Goal: Understand site structure: Understand site structure

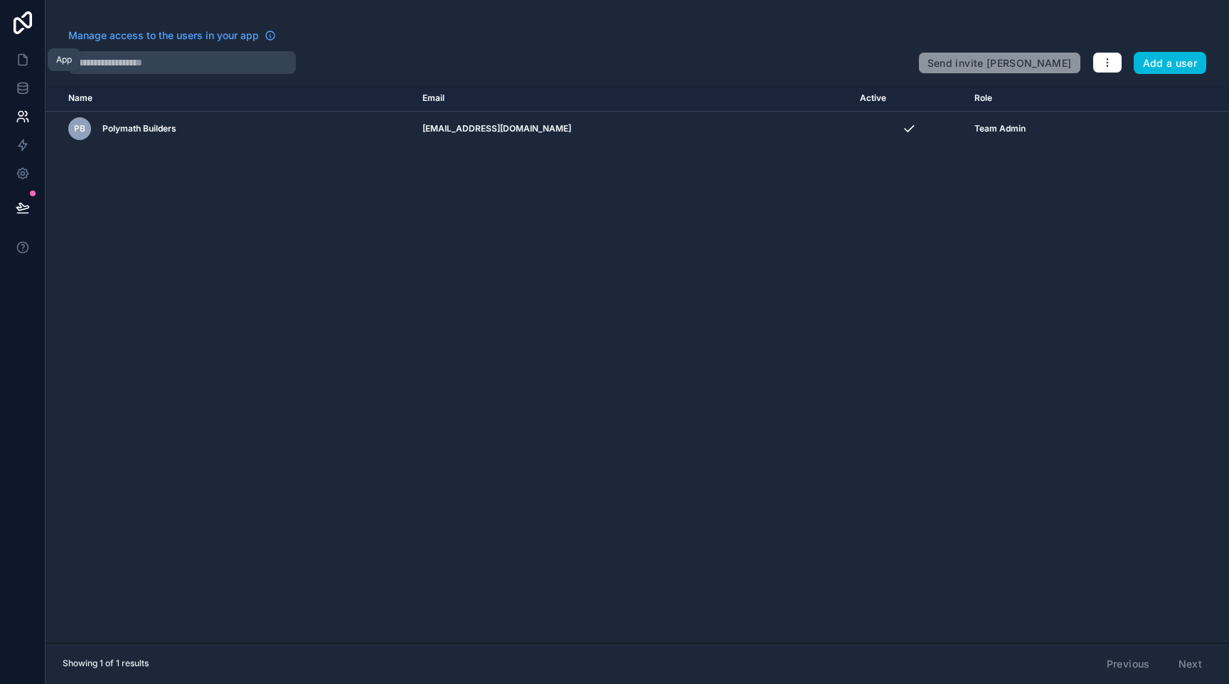
click at [33, 63] on link at bounding box center [22, 60] width 45 height 28
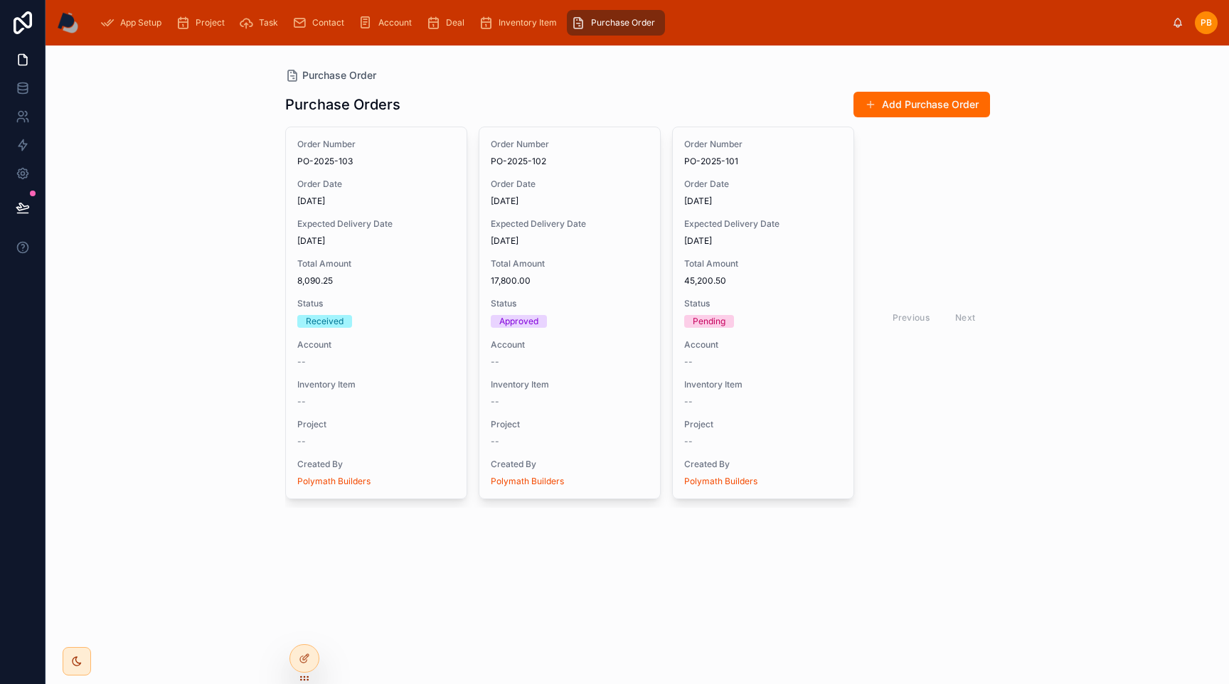
click at [26, 29] on icon at bounding box center [23, 22] width 28 height 23
click at [29, 61] on icon at bounding box center [23, 60] width 14 height 14
click at [71, 25] on img at bounding box center [68, 22] width 22 height 23
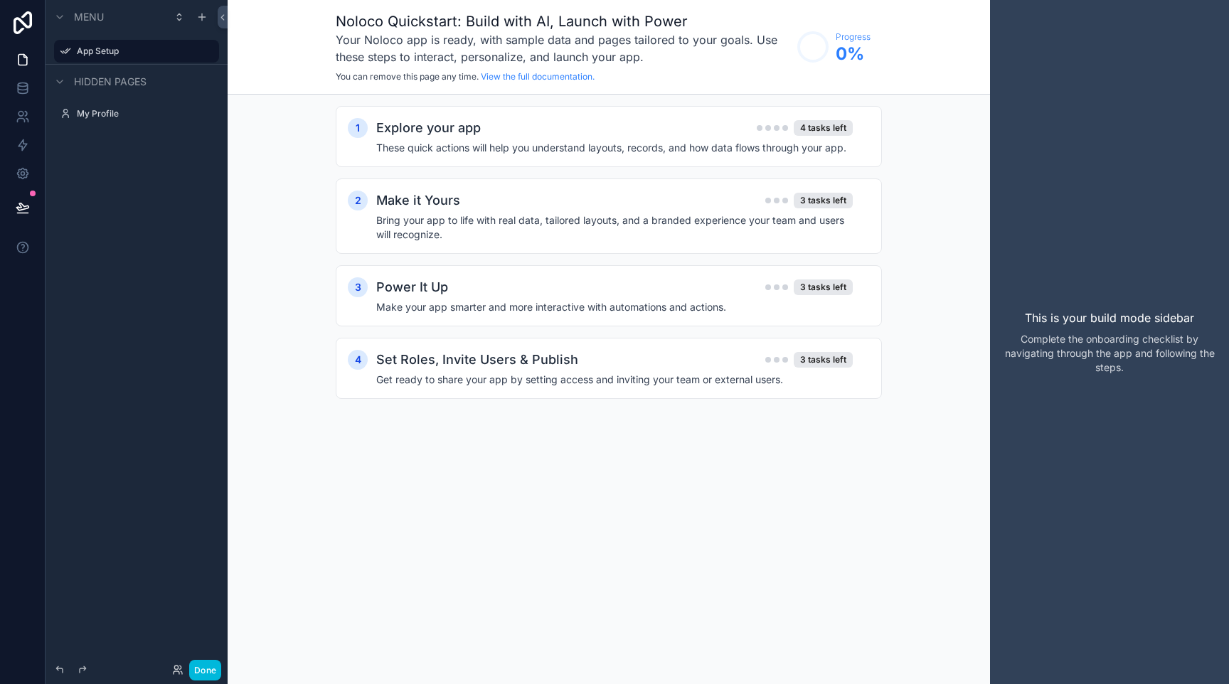
click at [442, 137] on h2 "Explore your app" at bounding box center [428, 128] width 105 height 20
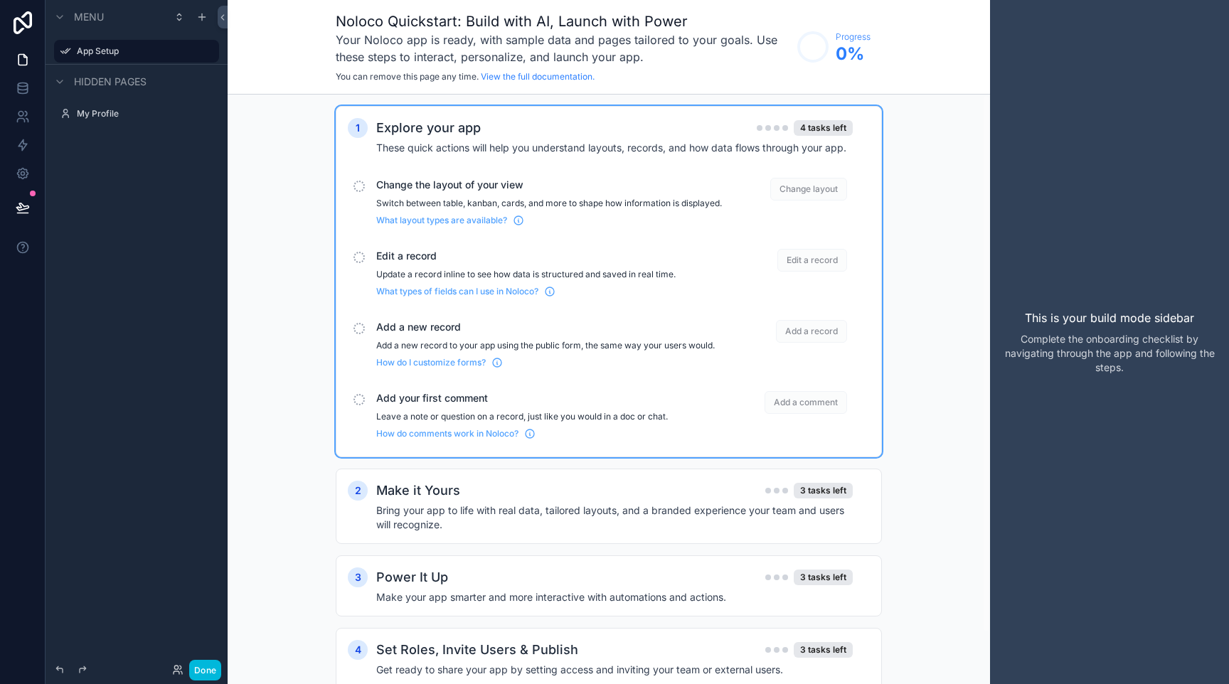
drag, startPoint x: 960, startPoint y: 370, endPoint x: 1013, endPoint y: 343, distance: 59.8
click at [961, 369] on div "1 Explore your app 4 tasks left These quick actions will help you understand la…" at bounding box center [609, 412] width 762 height 634
click at [1044, 255] on div "This is your build mode sidebar Complete the onboarding checklist by navigating…" at bounding box center [1109, 342] width 239 height 684
click at [223, 19] on icon at bounding box center [222, 17] width 3 height 5
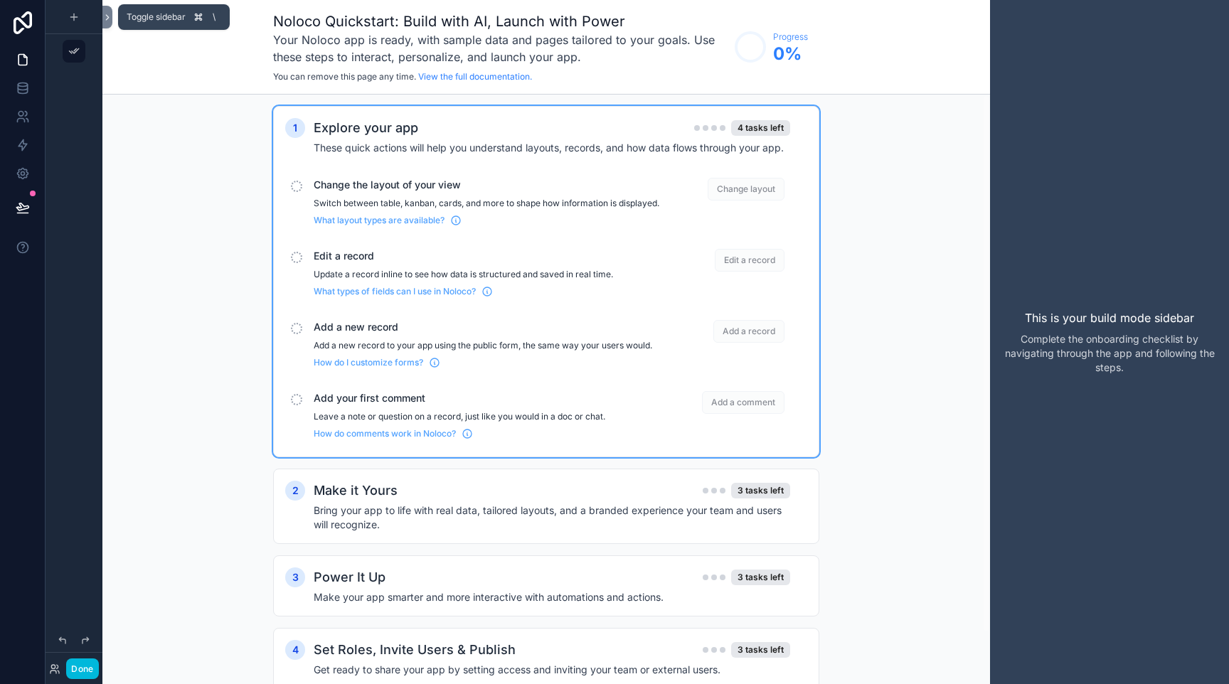
click at [107, 13] on icon at bounding box center [107, 17] width 10 height 11
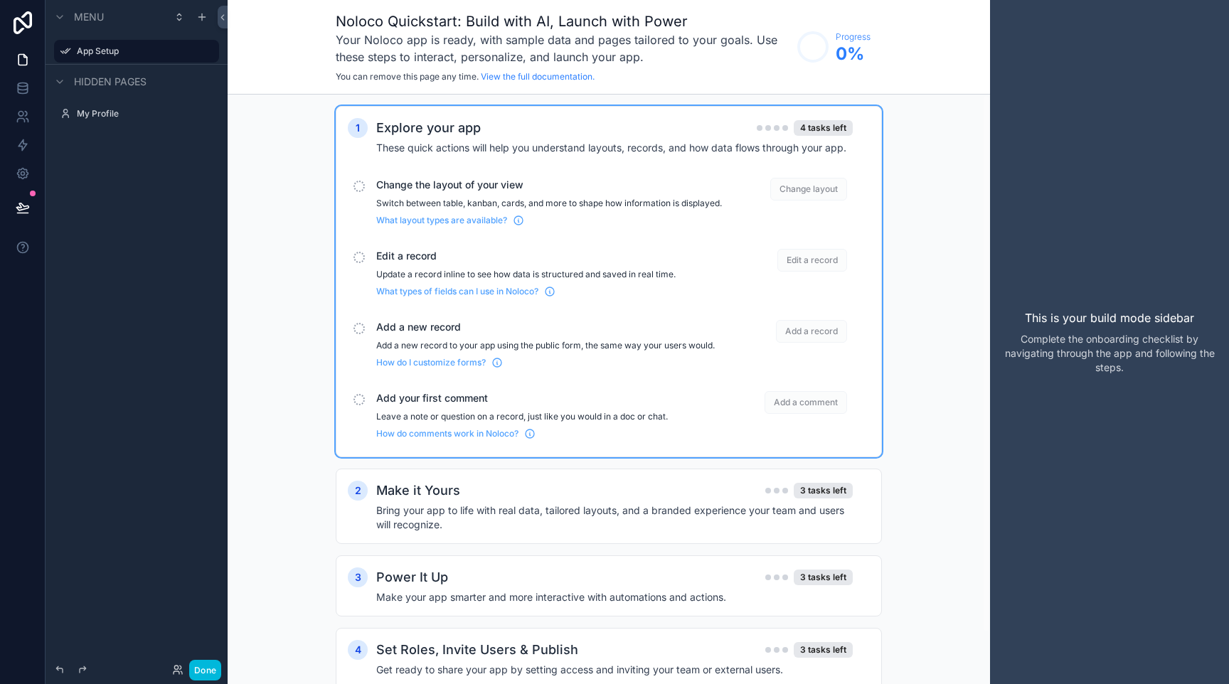
scroll to position [56, 0]
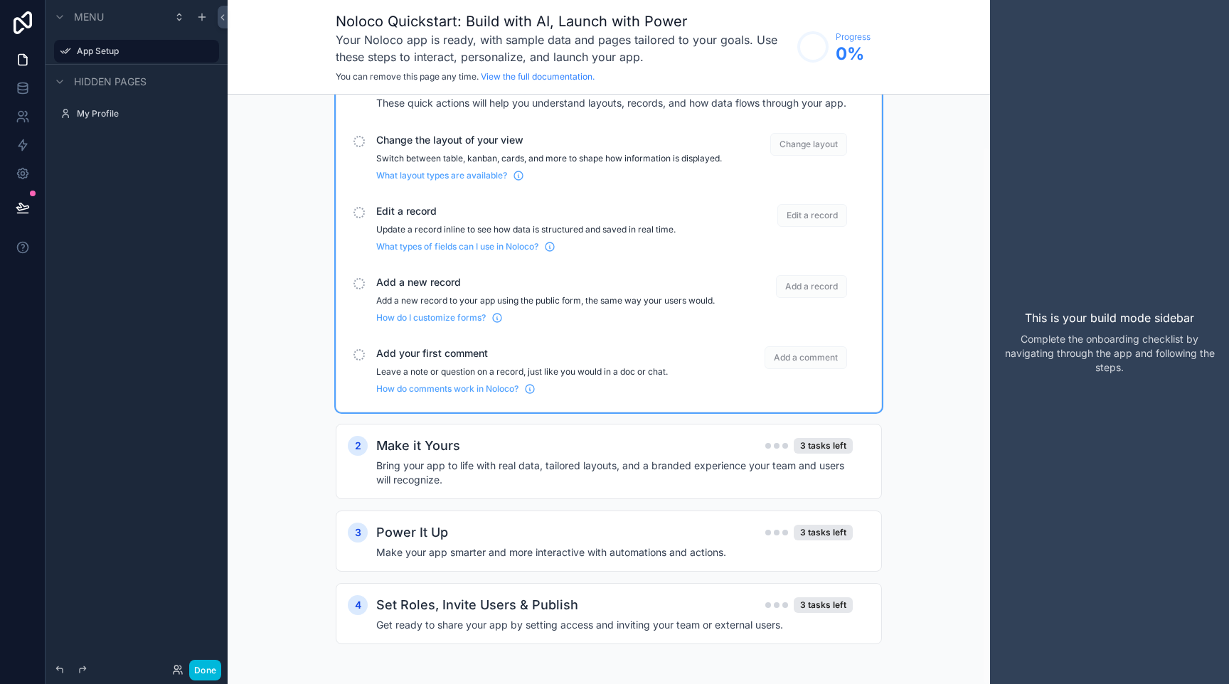
click at [210, 669] on button "Done" at bounding box center [205, 670] width 32 height 21
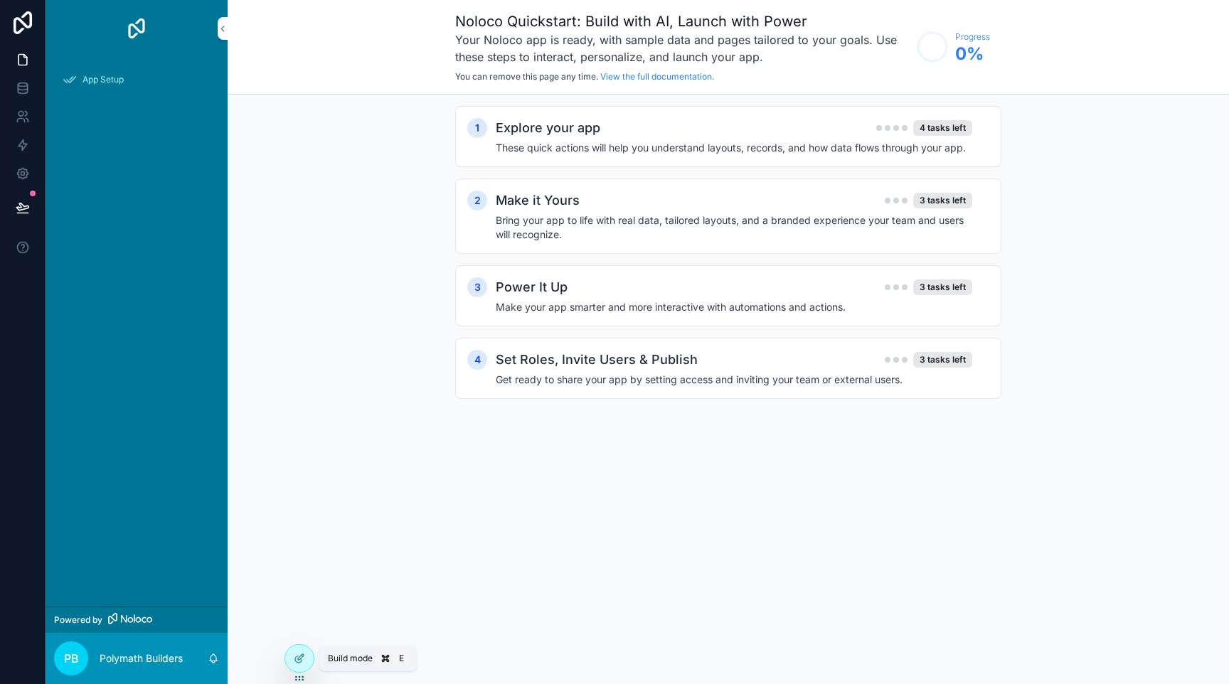
click at [304, 653] on icon at bounding box center [299, 658] width 11 height 11
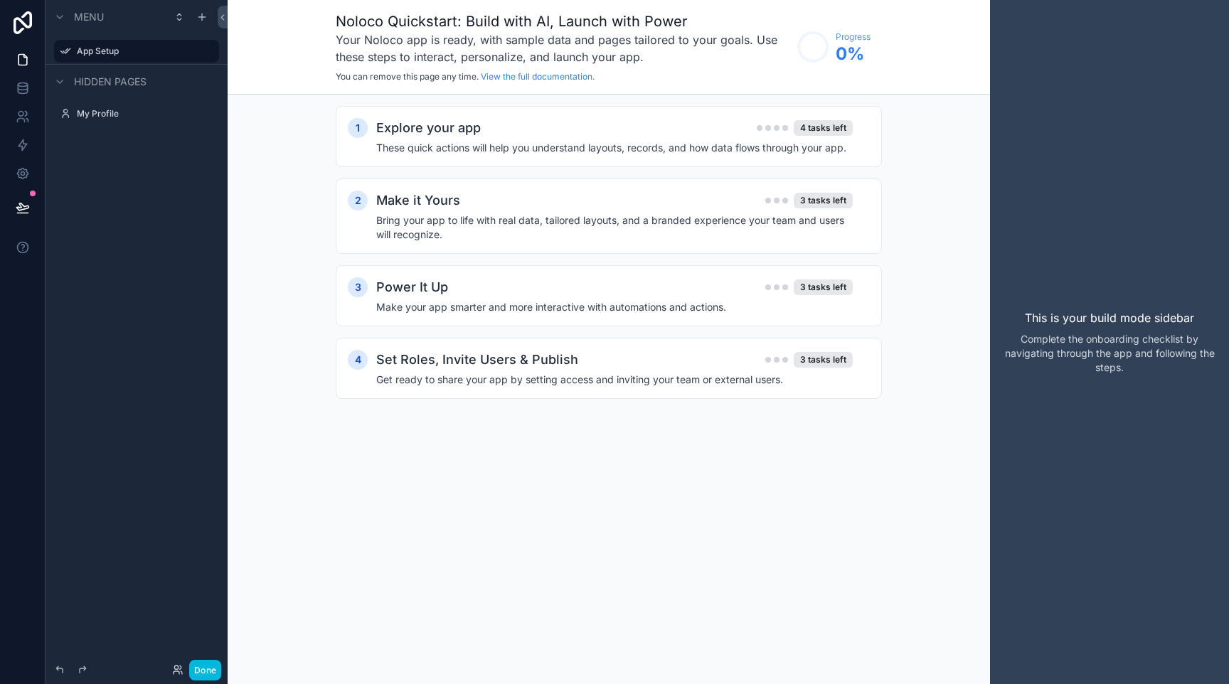
click at [705, 140] on div "Explore your app 4 tasks left These quick actions will help you understand layo…" at bounding box center [622, 136] width 493 height 37
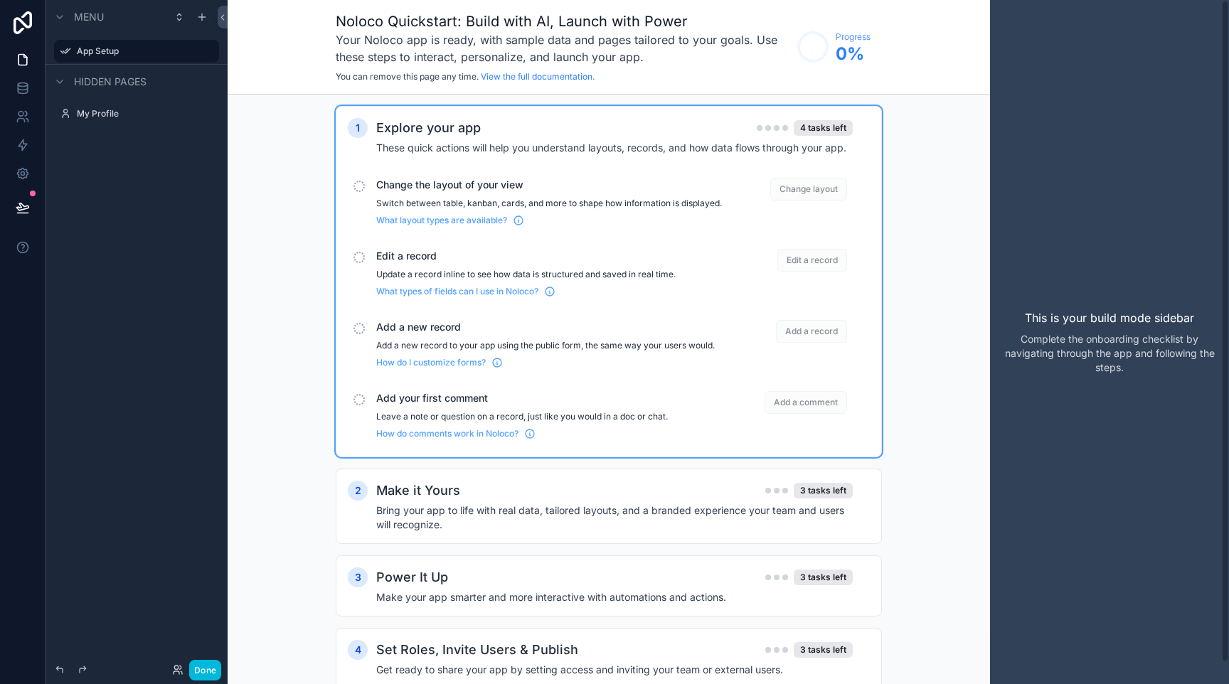
drag, startPoint x: 997, startPoint y: 209, endPoint x: 988, endPoint y: 208, distance: 8.6
click at [993, 208] on div "This is your build mode sidebar Complete the onboarding checklist by navigating…" at bounding box center [1109, 342] width 239 height 684
click at [833, 132] on div "4 tasks left" at bounding box center [822, 128] width 59 height 16
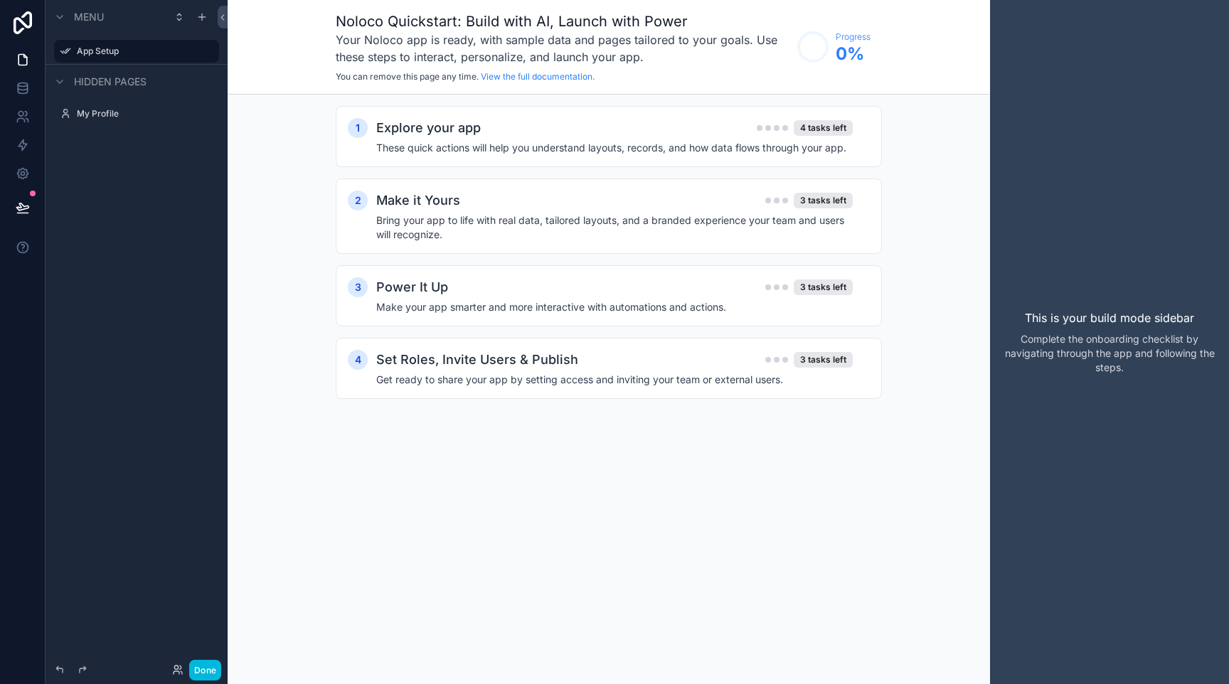
click at [21, 20] on icon at bounding box center [23, 22] width 18 height 23
click at [1066, 210] on div "This is your build mode sidebar Complete the onboarding checklist by navigating…" at bounding box center [1109, 342] width 239 height 684
click at [197, 663] on button "Done" at bounding box center [205, 670] width 32 height 21
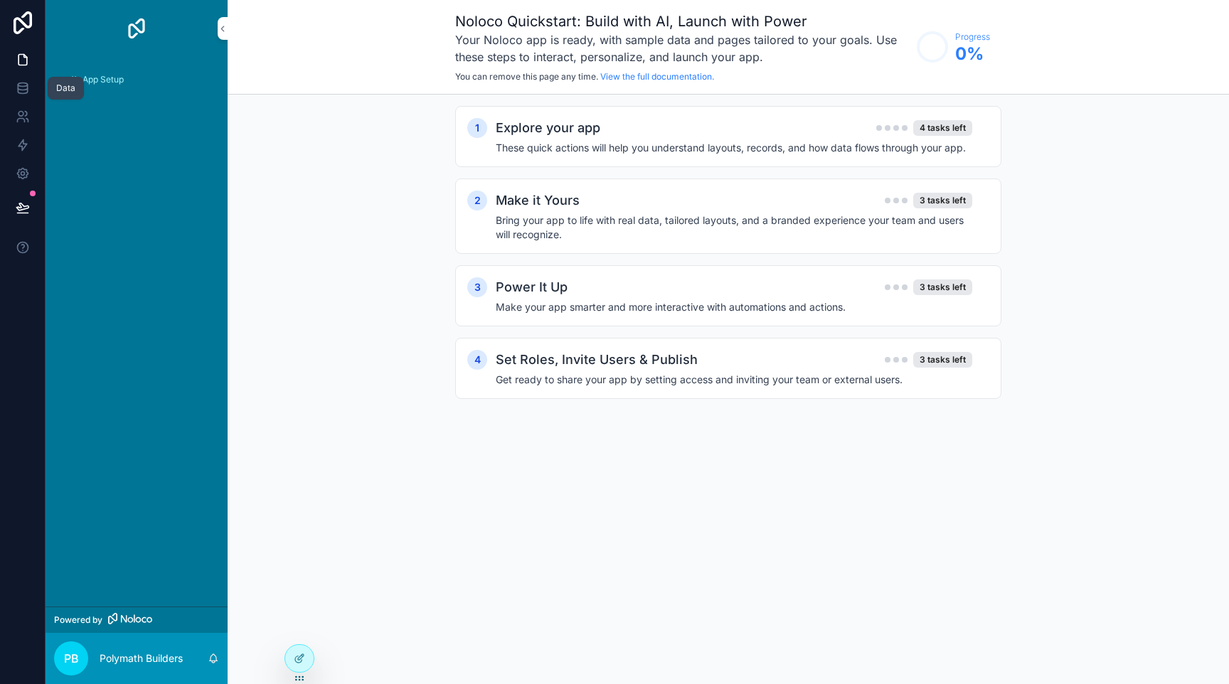
click at [24, 87] on icon at bounding box center [23, 88] width 14 height 14
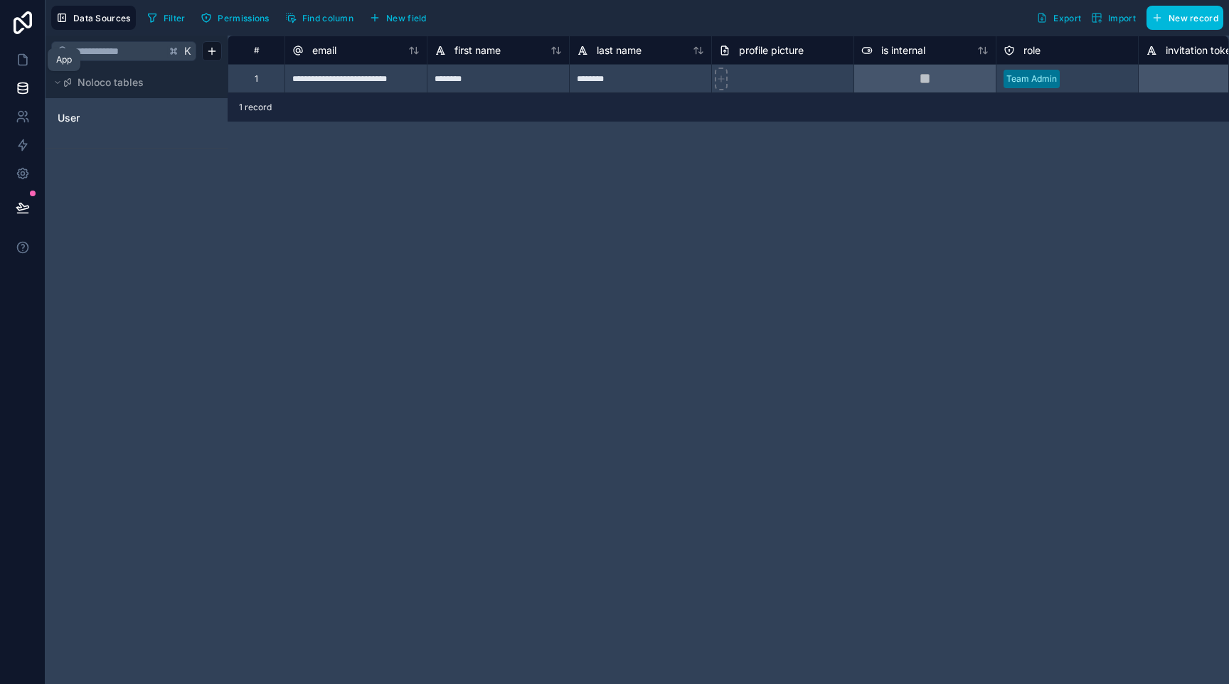
click at [26, 54] on icon at bounding box center [23, 60] width 14 height 14
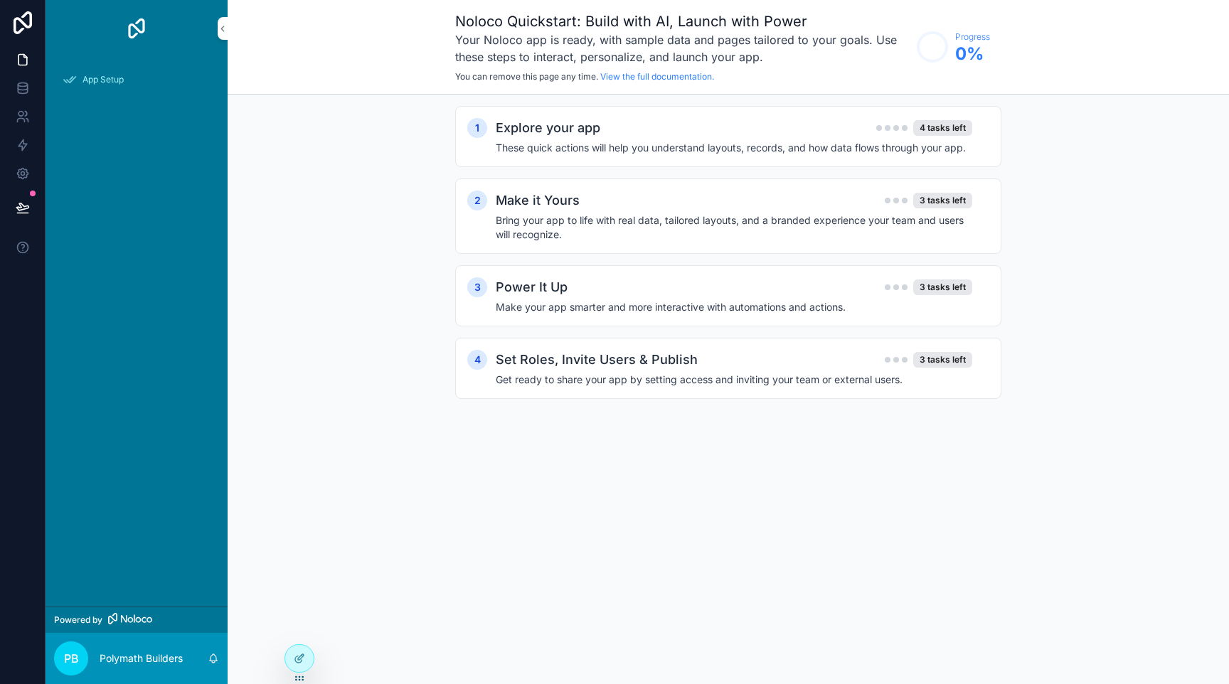
click at [134, 29] on img "scrollable content" at bounding box center [136, 28] width 23 height 23
click at [24, 28] on icon at bounding box center [23, 22] width 28 height 23
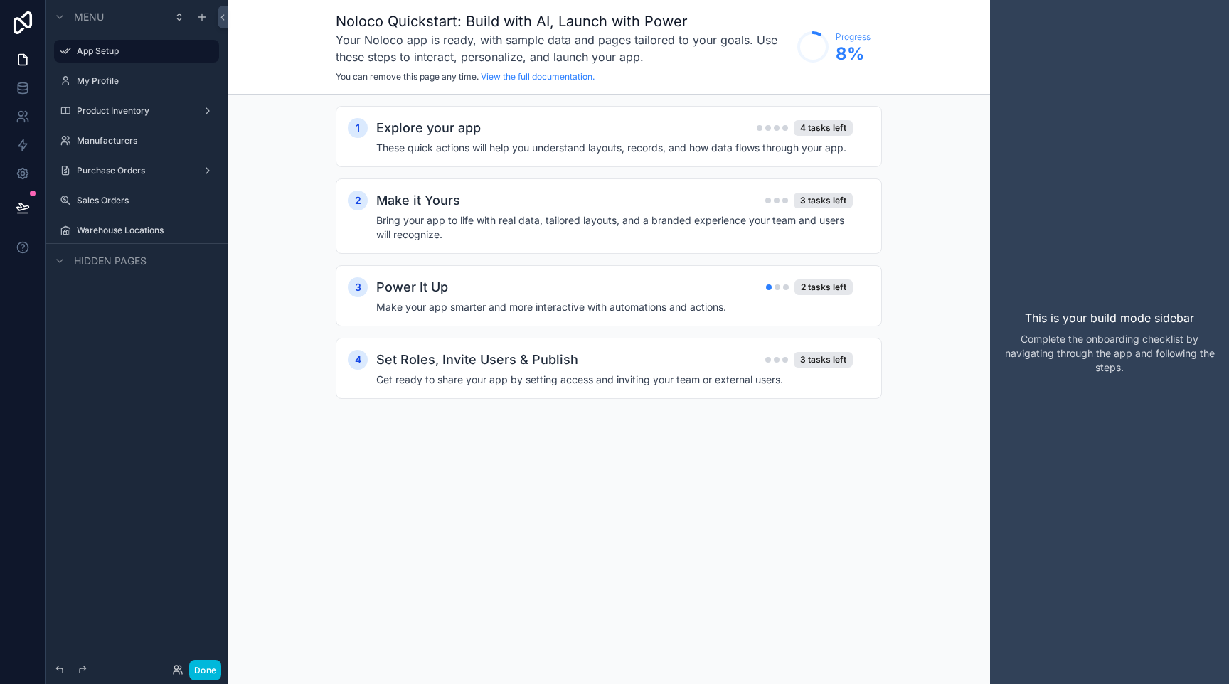
click at [118, 82] on label "My Profile" at bounding box center [144, 80] width 134 height 11
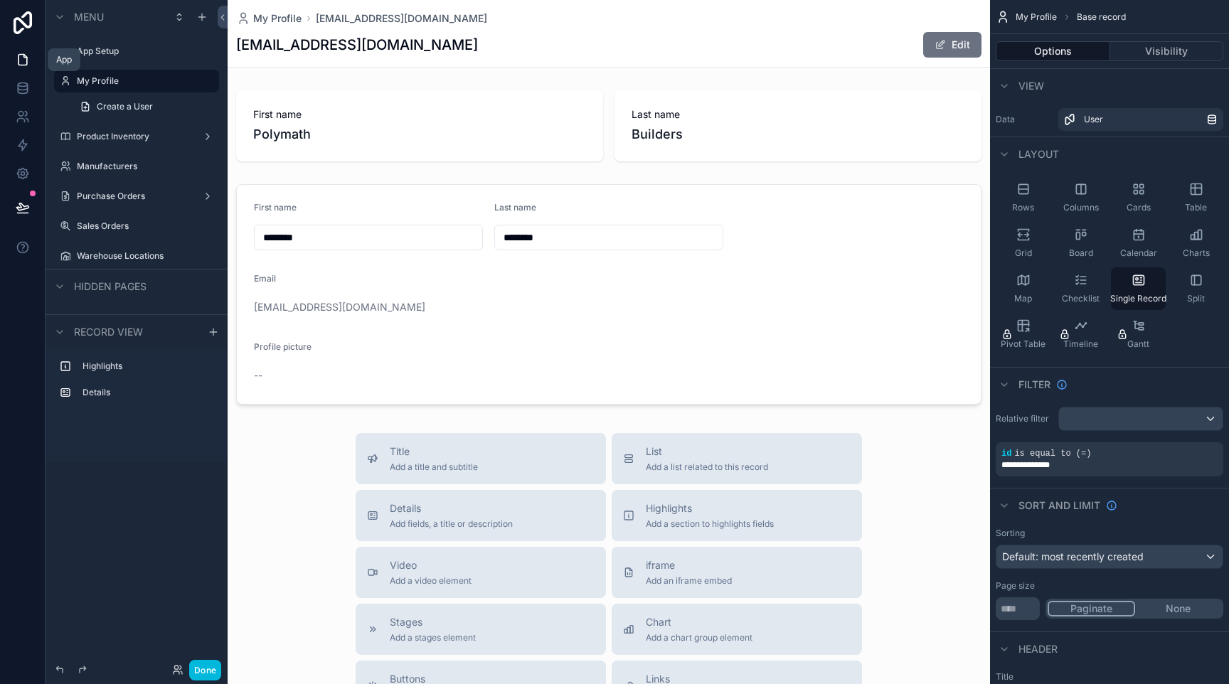
click at [20, 62] on icon at bounding box center [23, 60] width 14 height 14
click at [18, 114] on icon at bounding box center [20, 114] width 5 height 5
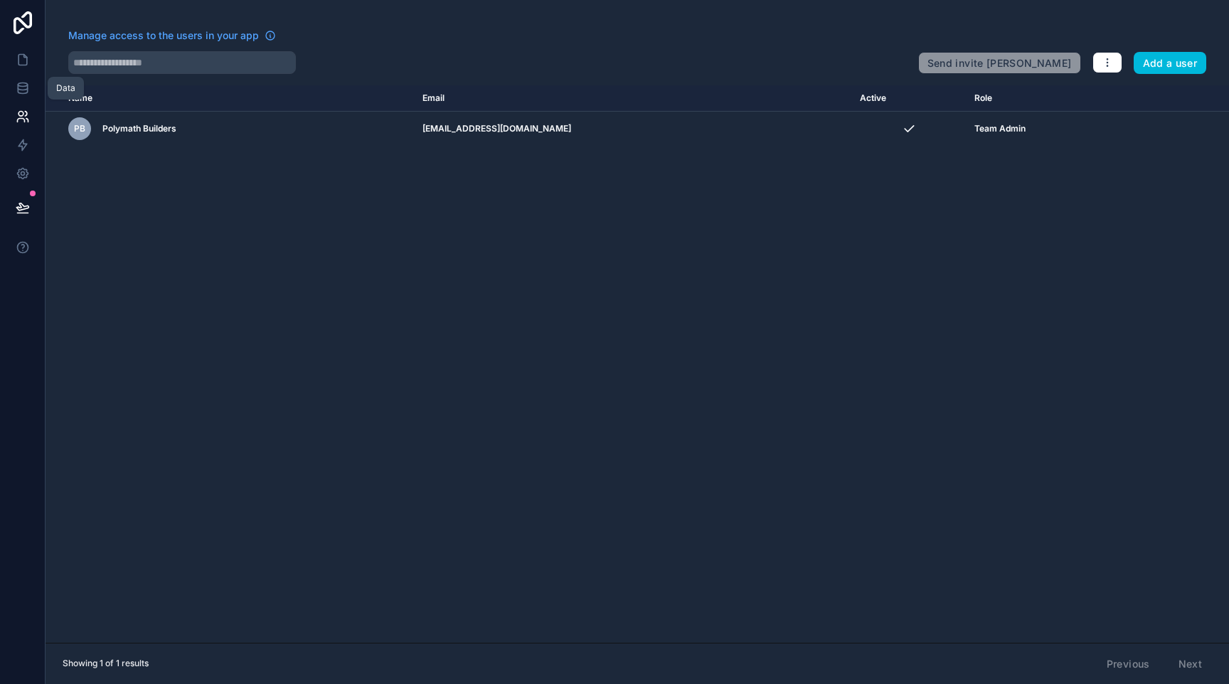
click at [23, 90] on icon at bounding box center [22, 88] width 9 height 6
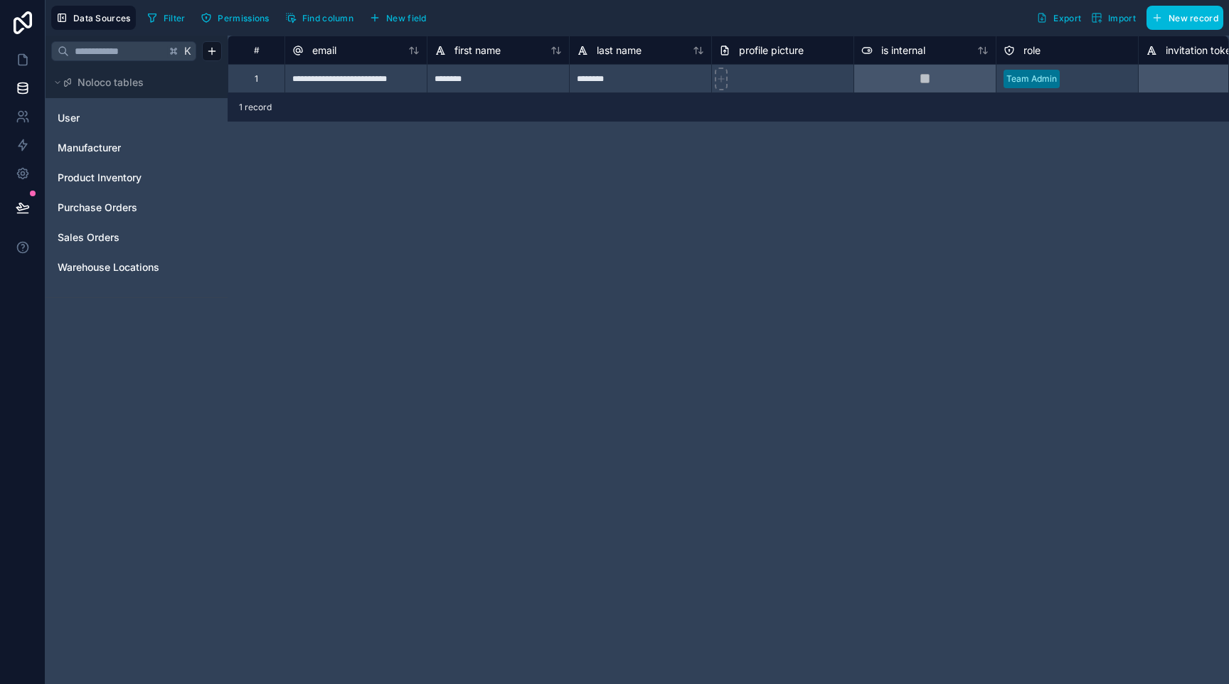
click at [91, 155] on div "Manufacturer" at bounding box center [136, 148] width 171 height 23
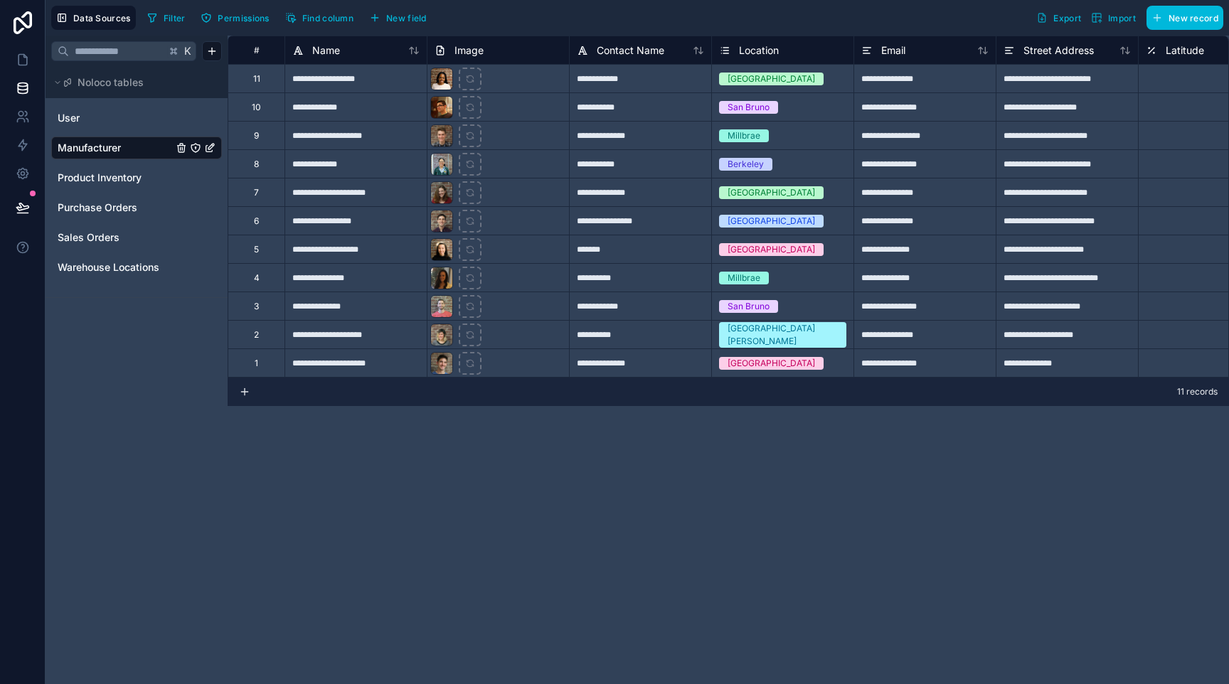
click at [70, 176] on span "Product Inventory" at bounding box center [100, 178] width 84 height 14
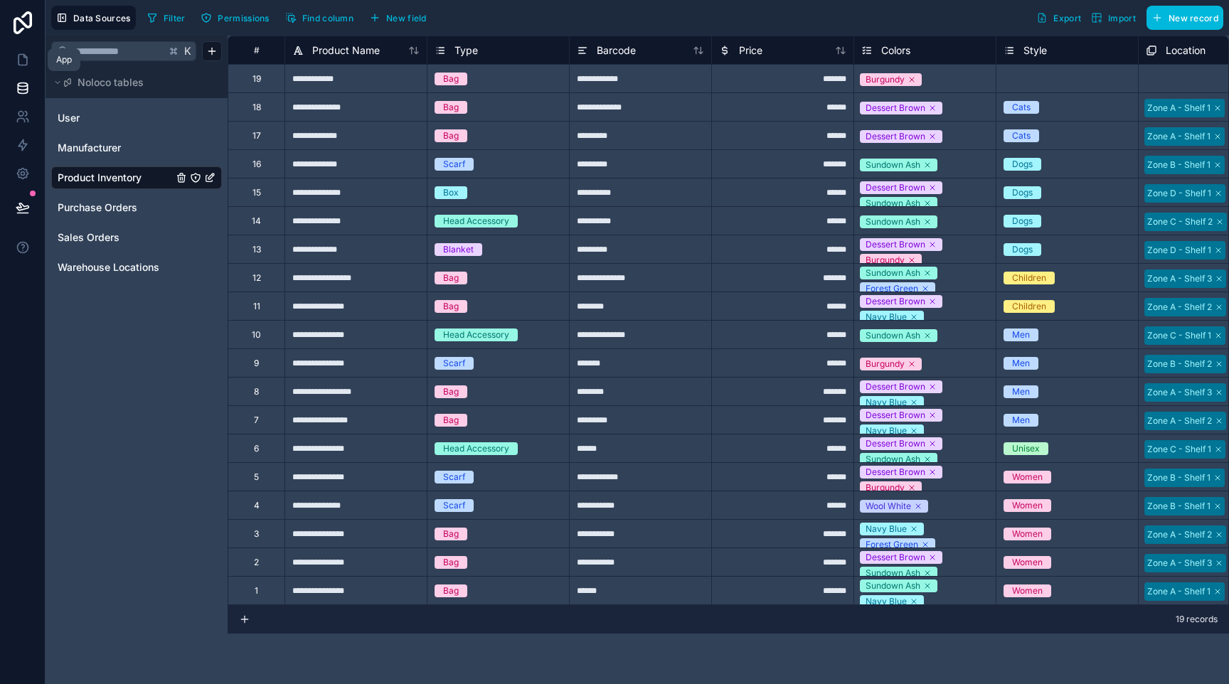
click at [19, 63] on icon at bounding box center [23, 60] width 14 height 14
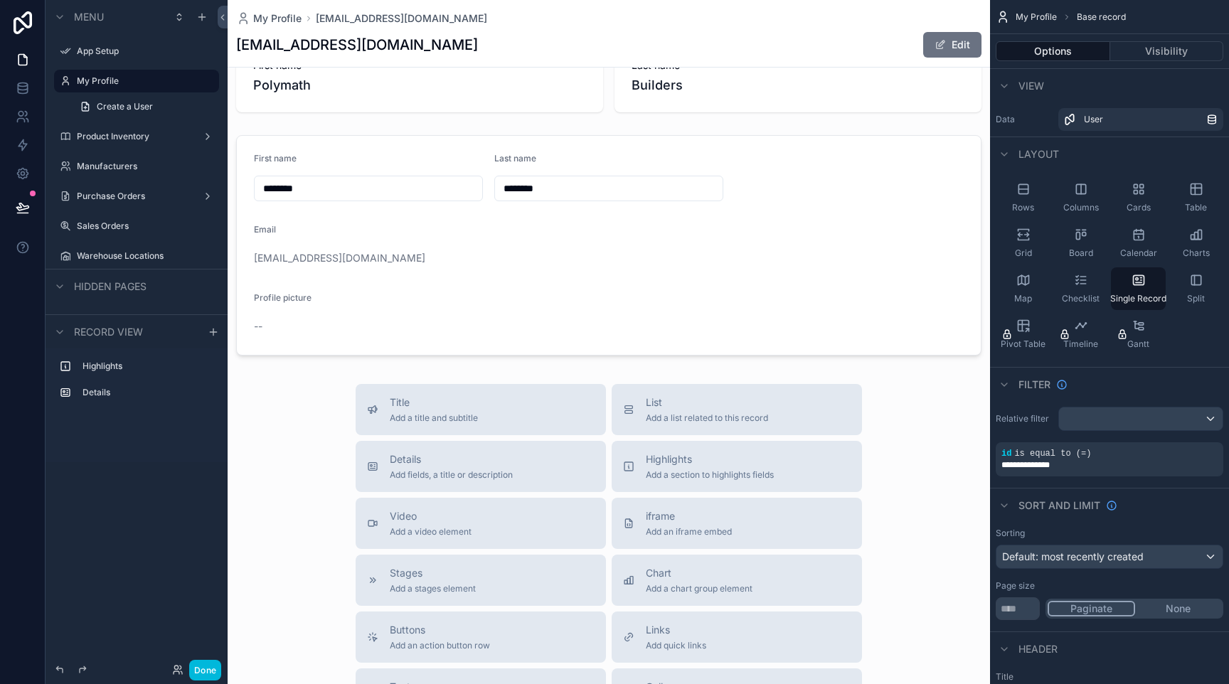
scroll to position [36, 0]
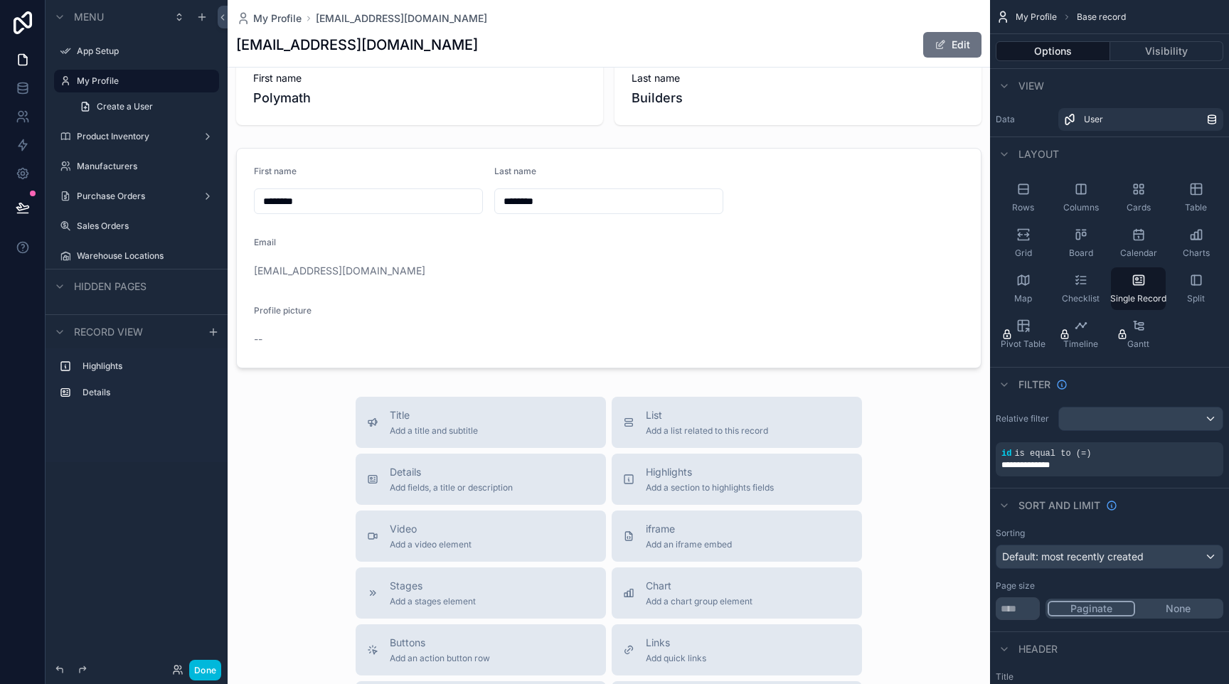
click at [25, 28] on icon at bounding box center [23, 22] width 28 height 23
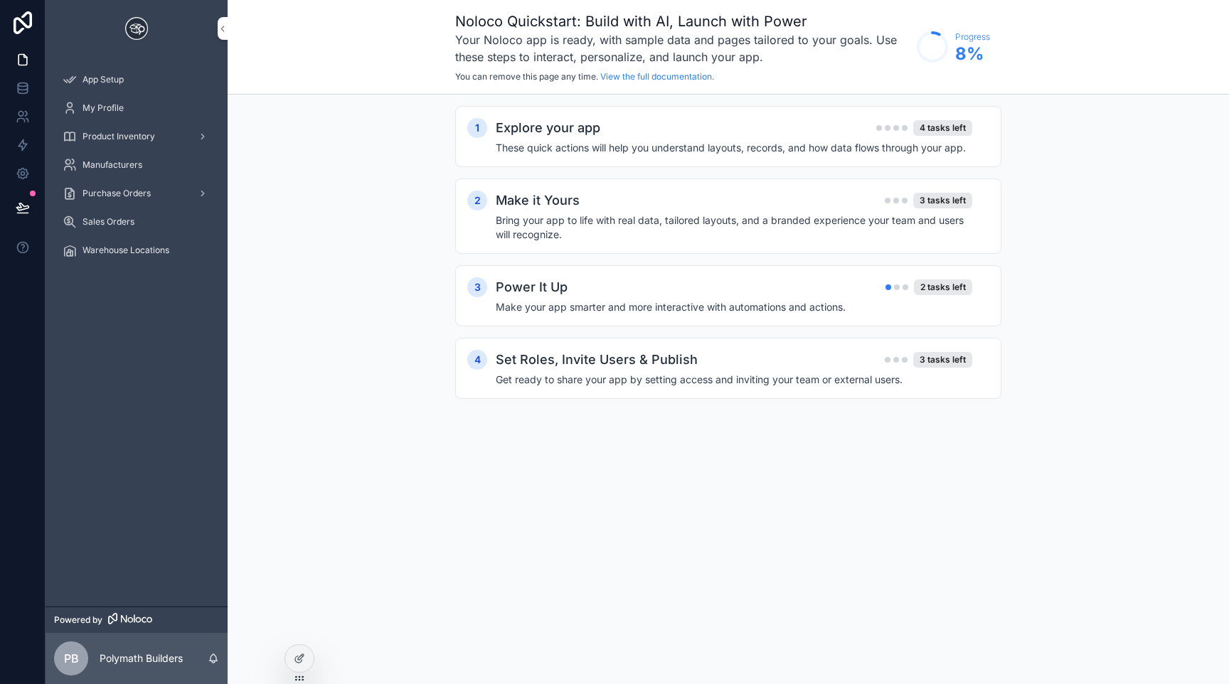
click at [136, 28] on img "scrollable content" at bounding box center [136, 28] width 23 height 23
click at [299, 661] on icon at bounding box center [299, 658] width 11 height 11
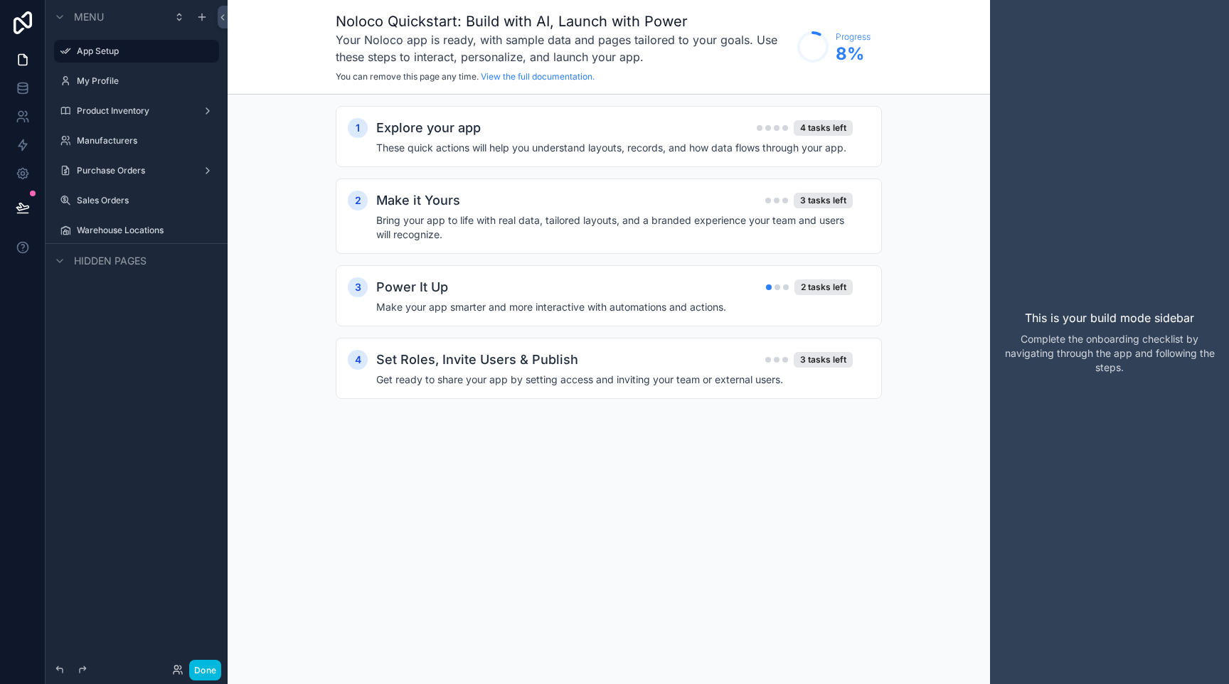
click at [122, 80] on label "My Profile" at bounding box center [144, 80] width 134 height 11
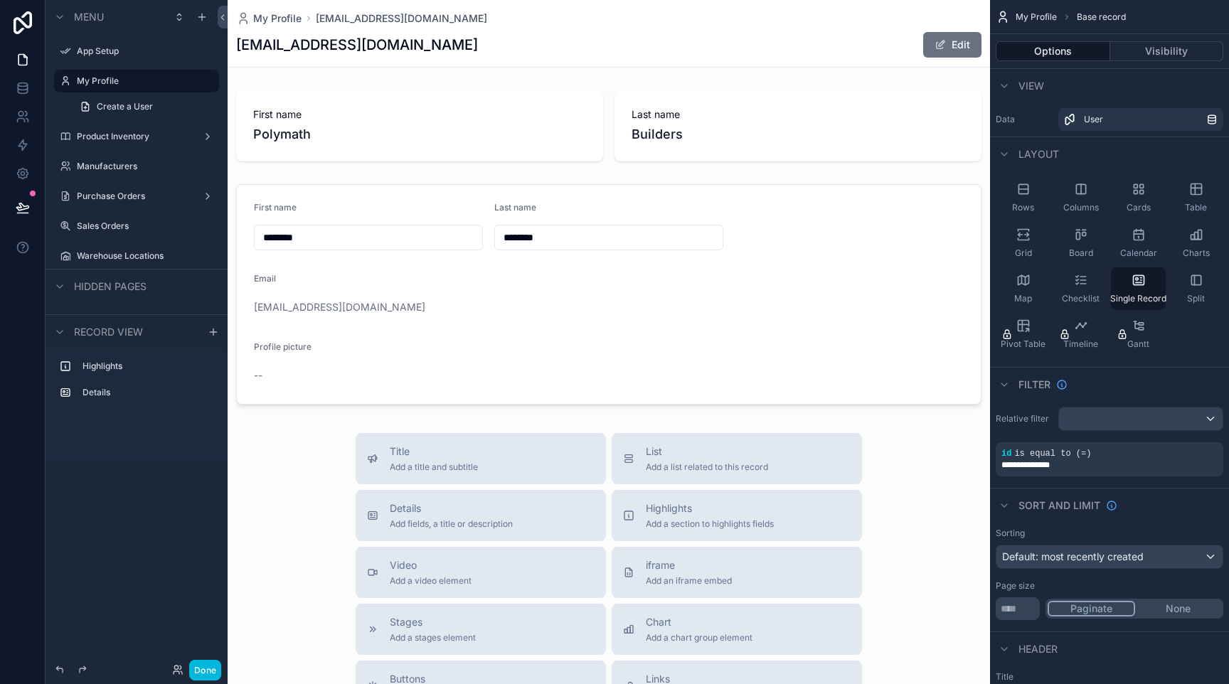
click at [92, 131] on div "Product Inventory" at bounding box center [136, 136] width 119 height 11
click at [142, 139] on label "Product Inventory" at bounding box center [134, 136] width 114 height 11
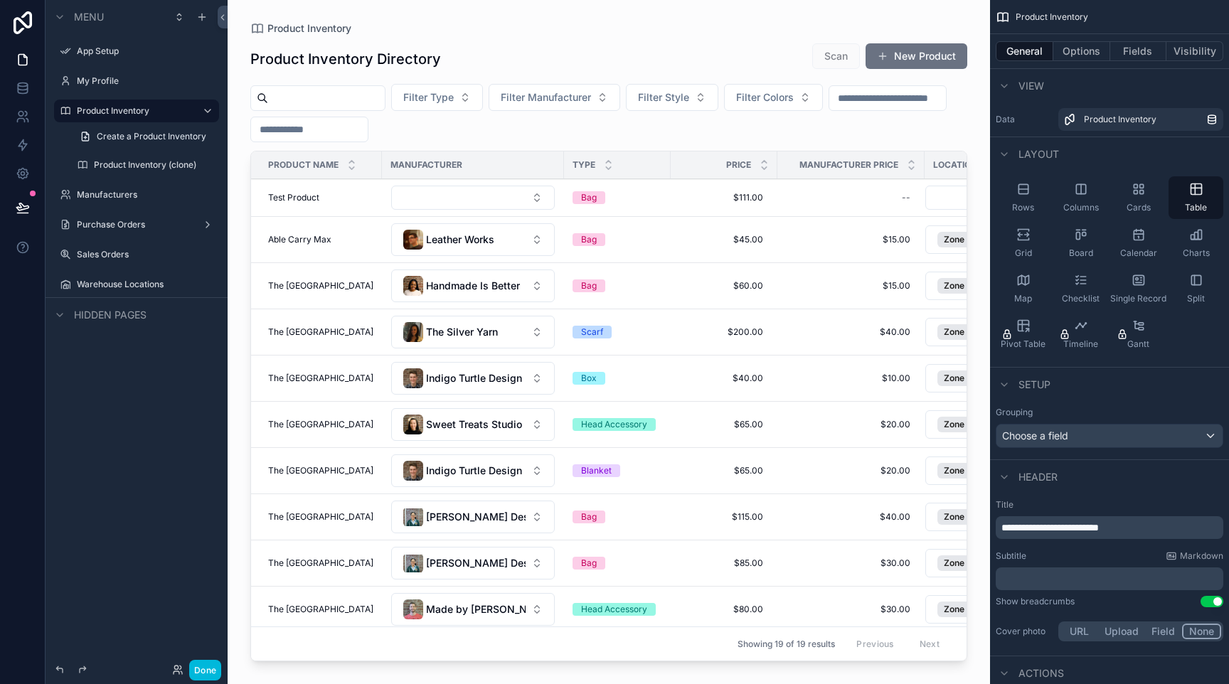
click at [119, 195] on label "Manufacturers" at bounding box center [144, 194] width 134 height 11
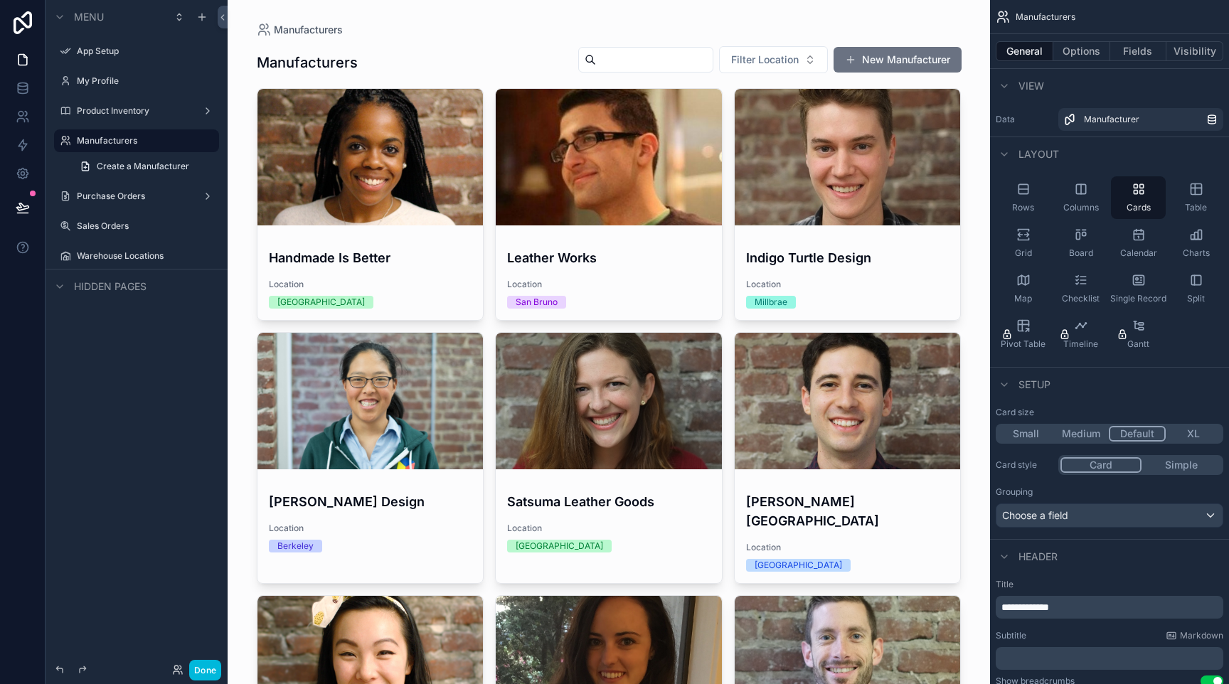
click at [113, 223] on label "Sales Orders" at bounding box center [144, 225] width 134 height 11
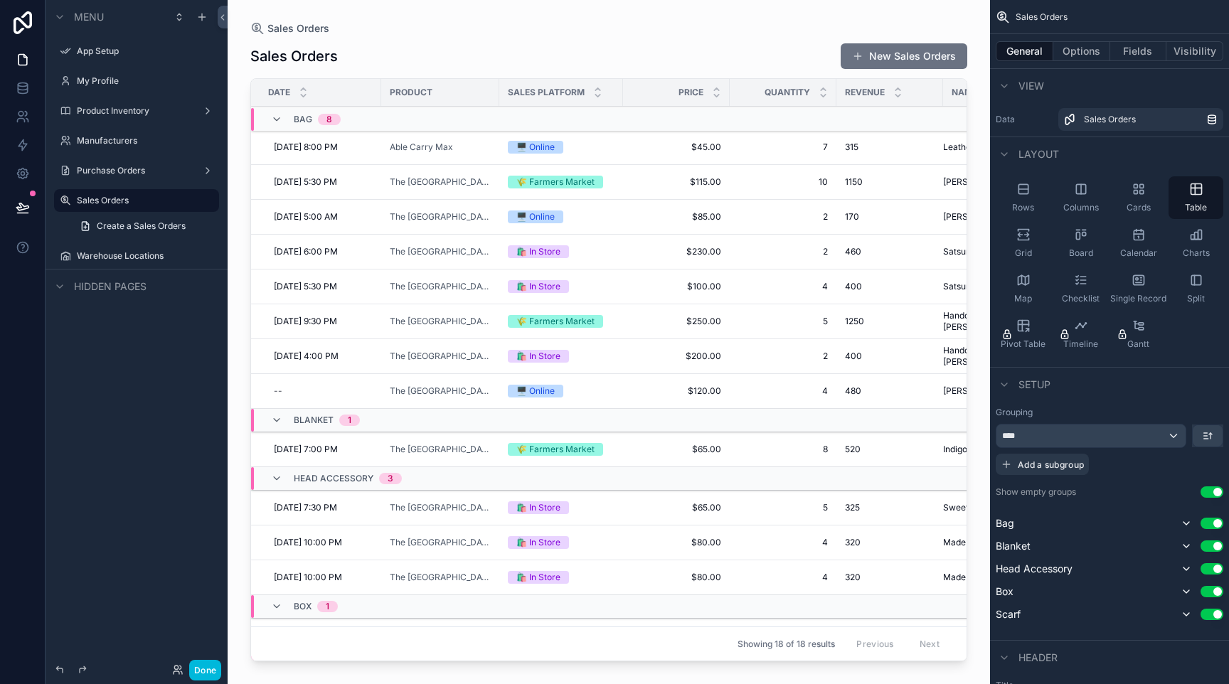
click at [131, 146] on label "Manufacturers" at bounding box center [144, 140] width 134 height 11
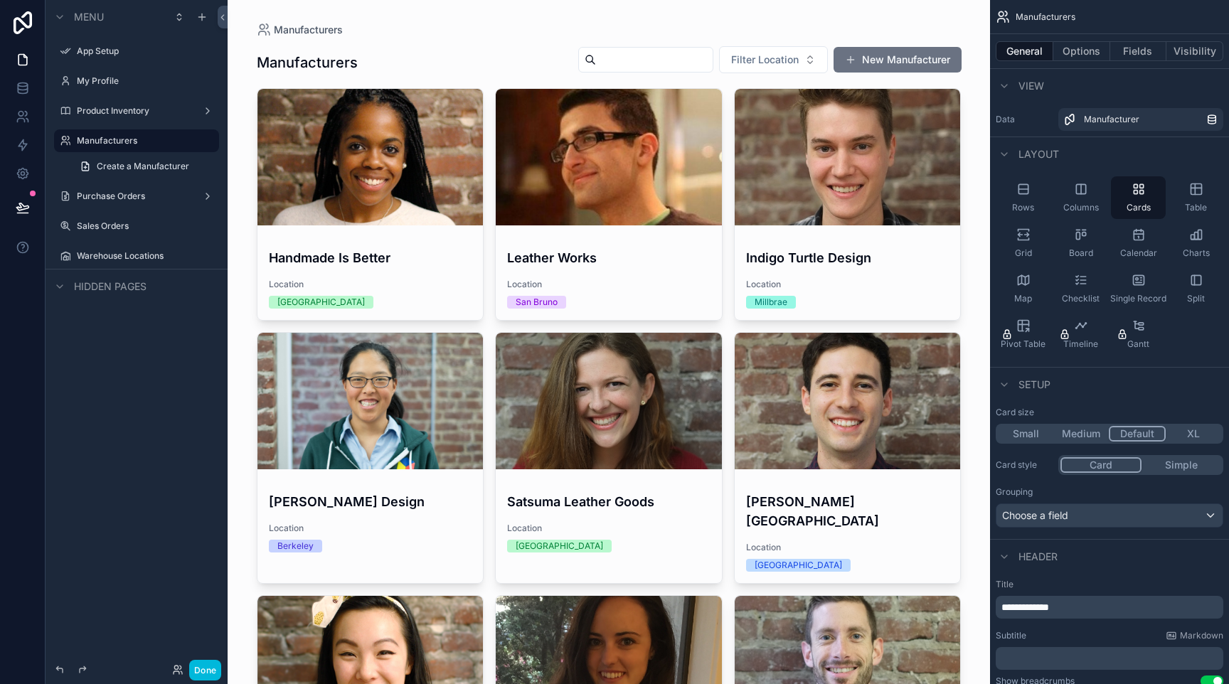
click at [11, 24] on icon at bounding box center [23, 22] width 28 height 23
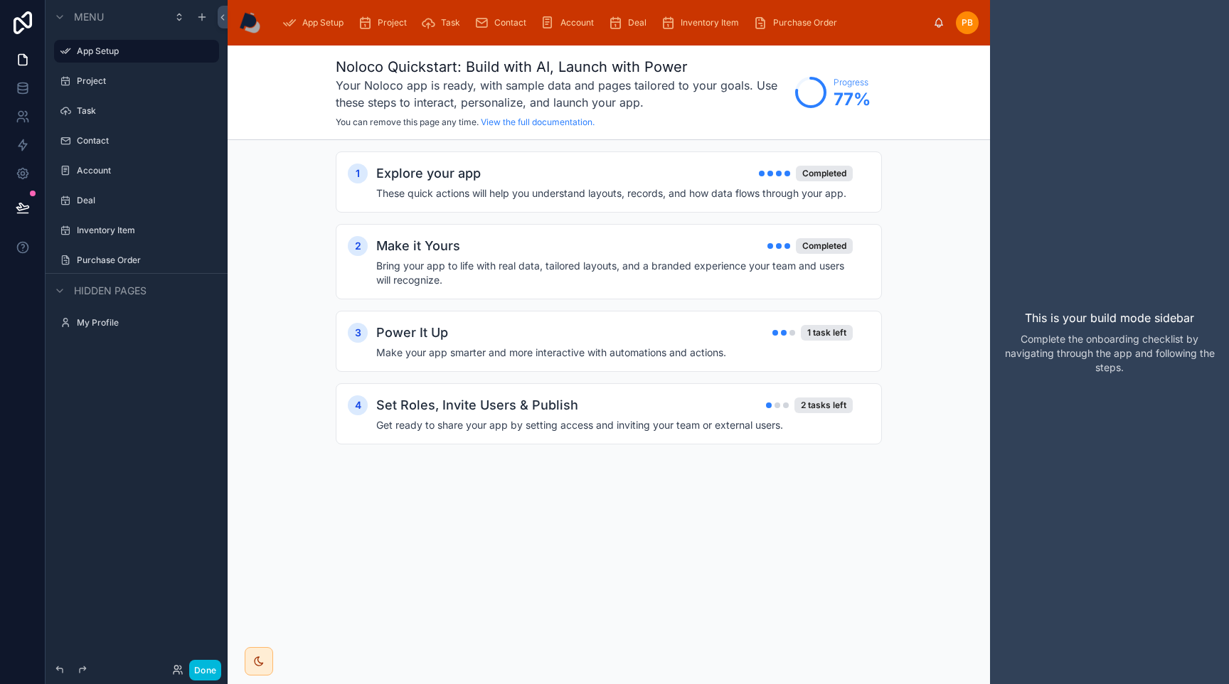
click at [211, 665] on button "Done" at bounding box center [205, 670] width 32 height 21
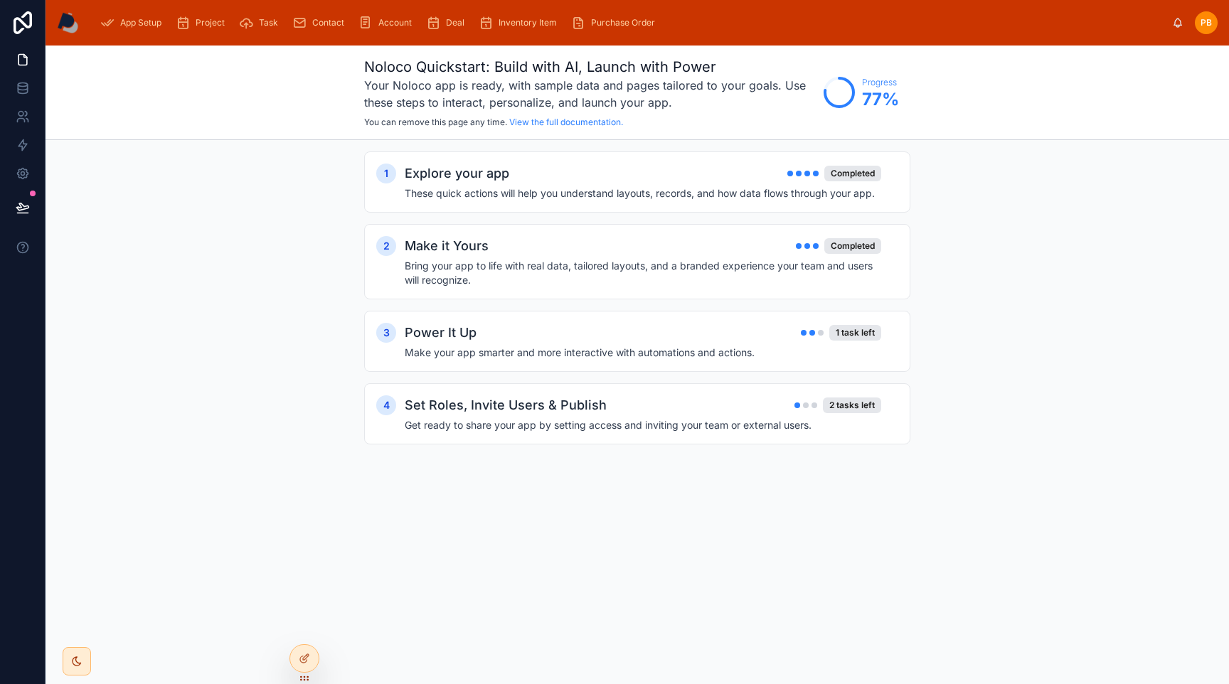
click at [217, 27] on span "Project" at bounding box center [210, 22] width 29 height 11
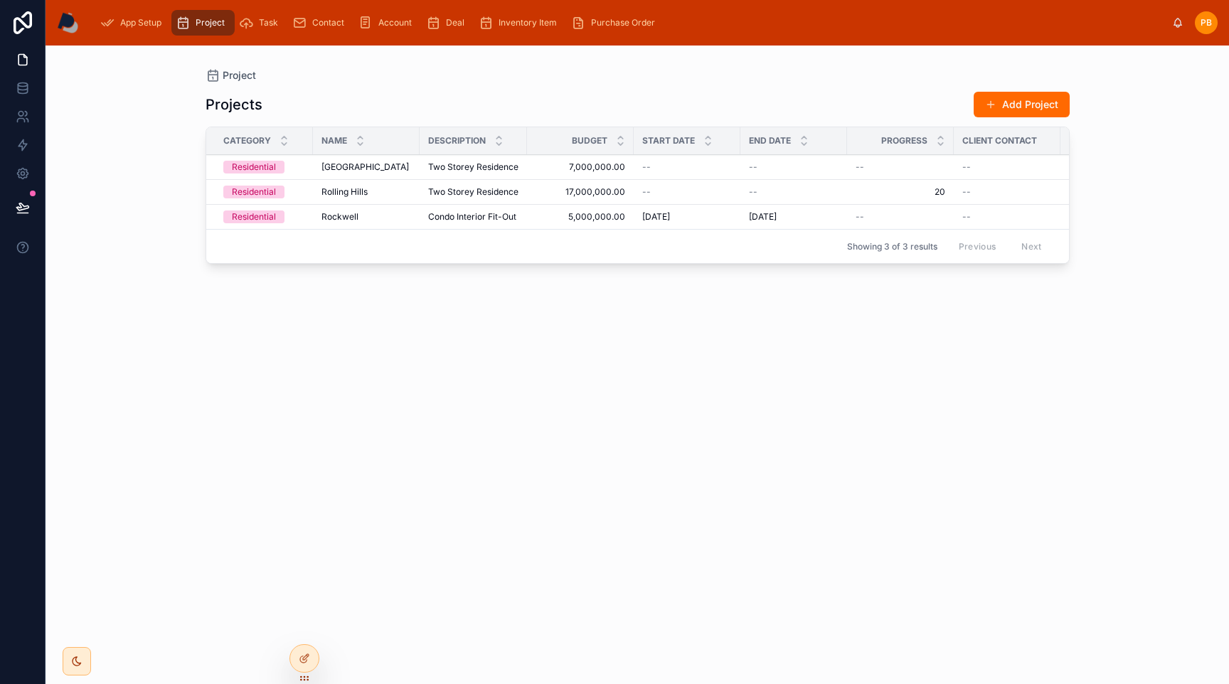
click at [273, 29] on div "Task" at bounding box center [261, 22] width 45 height 23
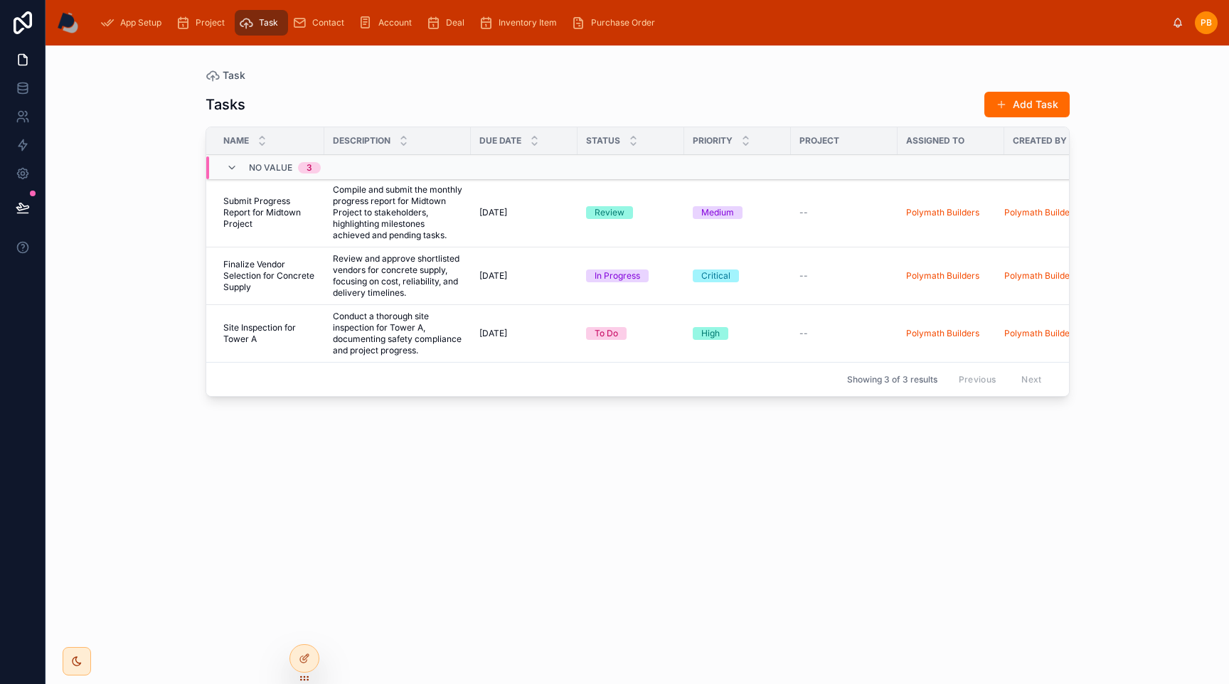
click at [321, 28] on span "Contact" at bounding box center [328, 22] width 32 height 11
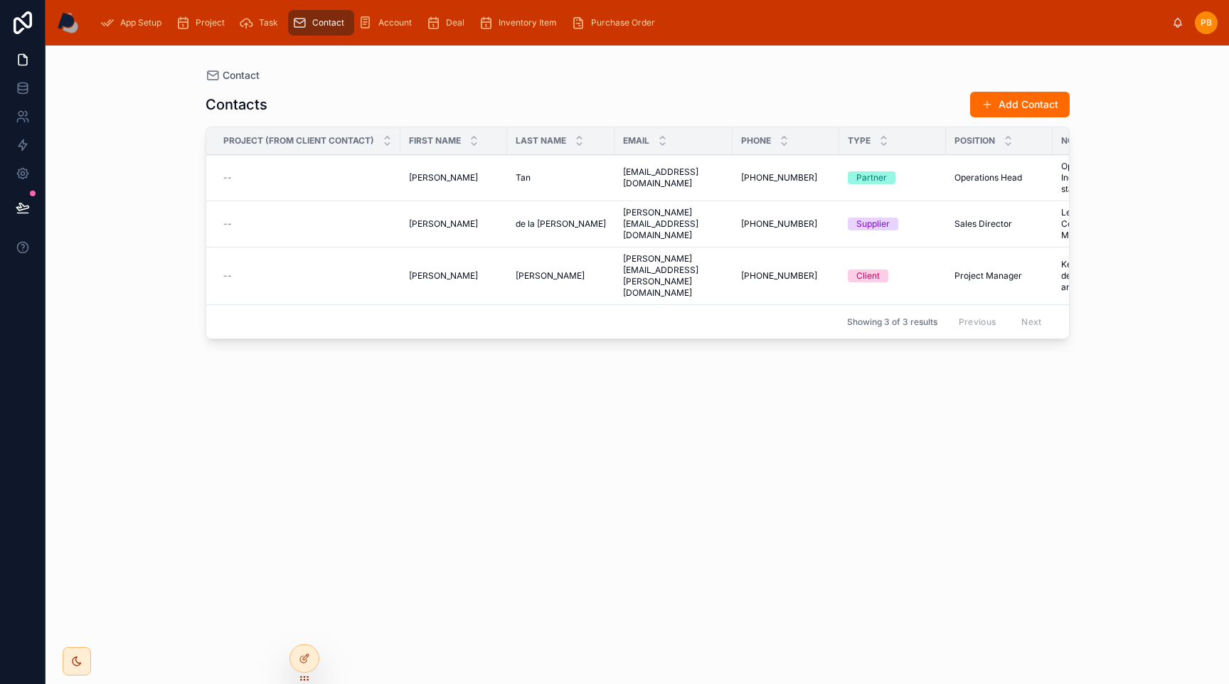
click at [205, 29] on div "Project" at bounding box center [203, 22] width 55 height 23
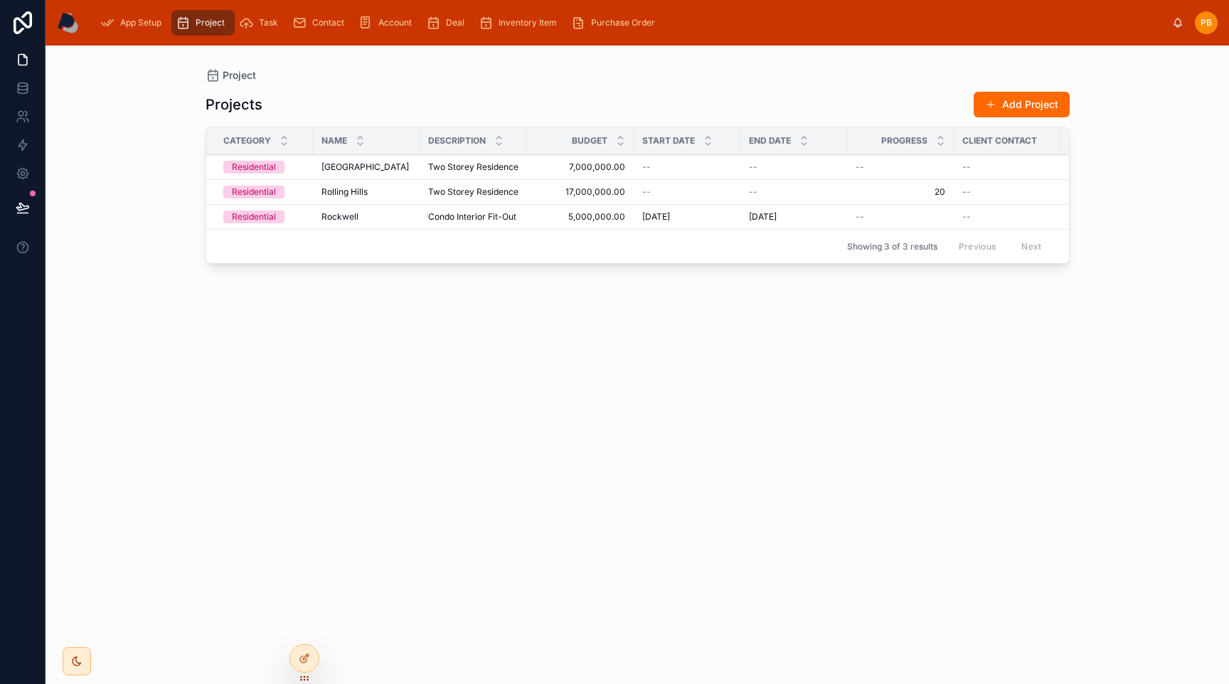
click at [268, 25] on span "Task" at bounding box center [268, 22] width 19 height 11
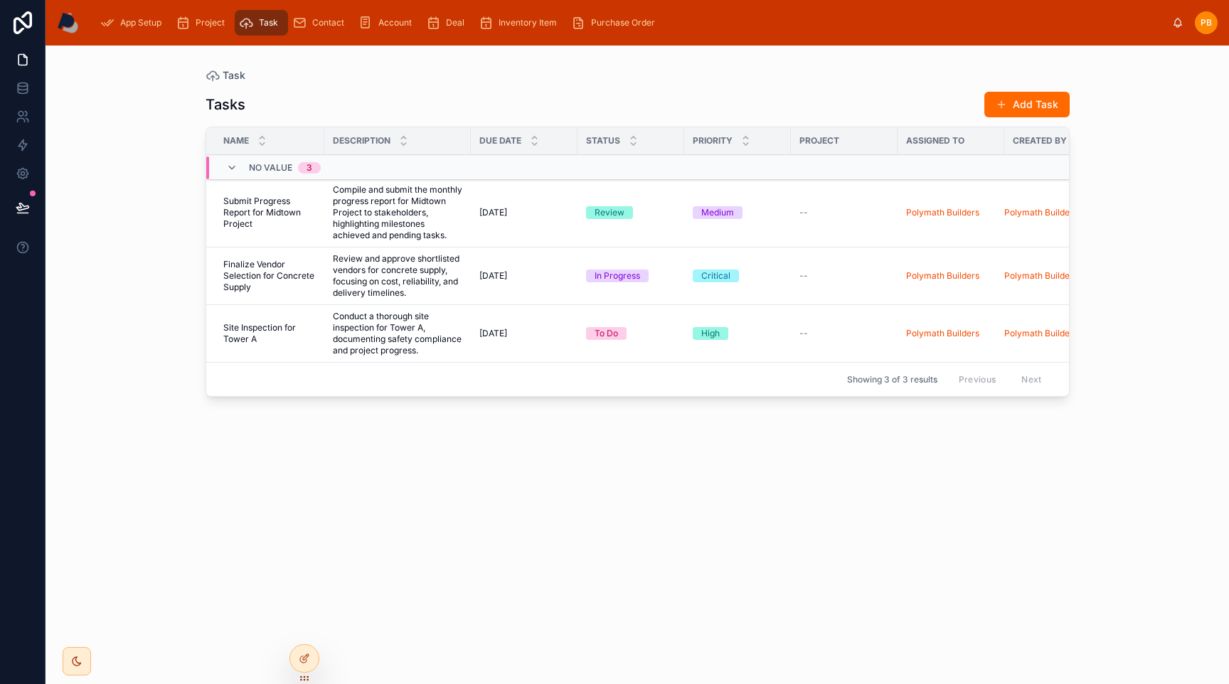
click at [328, 30] on div "Contact" at bounding box center [321, 22] width 58 height 23
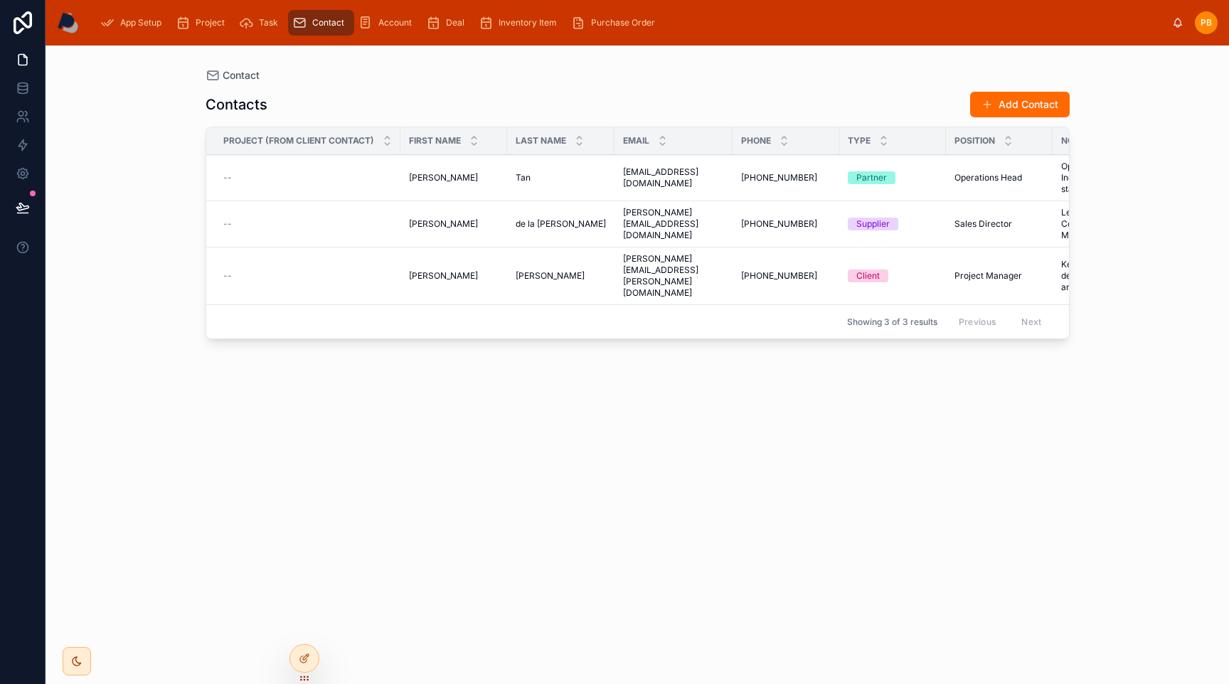
drag, startPoint x: 395, startPoint y: 26, endPoint x: 403, endPoint y: 31, distance: 9.3
click at [395, 26] on span "Account" at bounding box center [394, 22] width 33 height 11
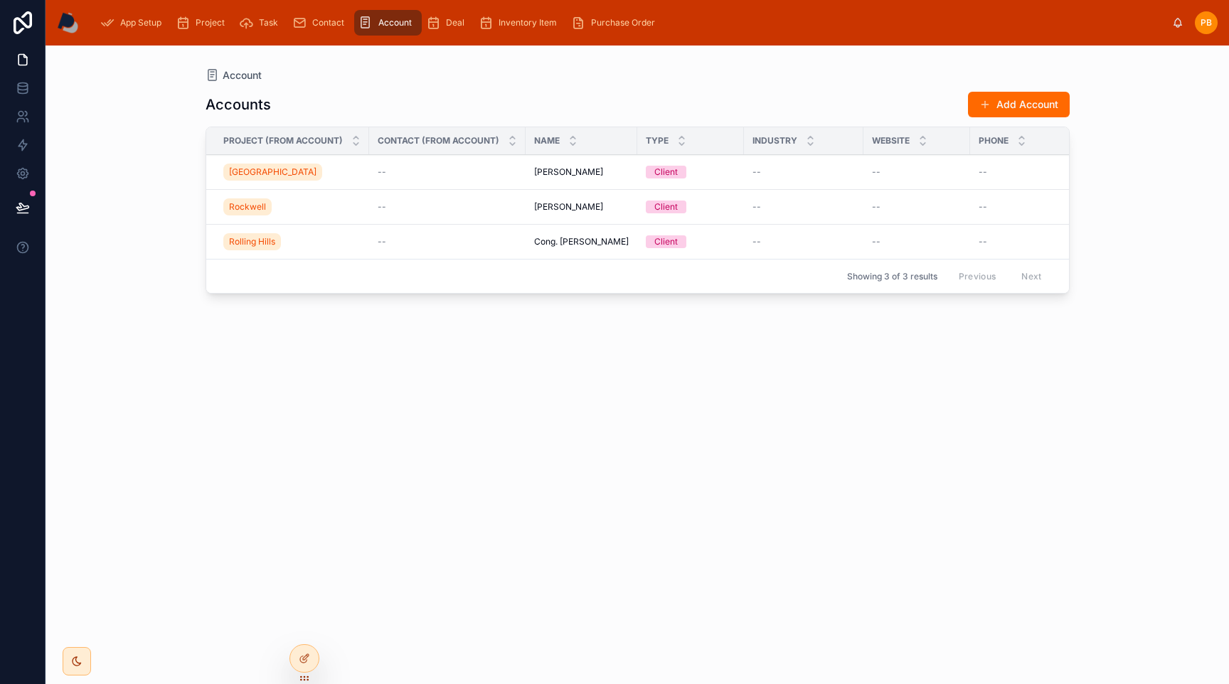
click at [458, 29] on div "Deal" at bounding box center [448, 22] width 44 height 23
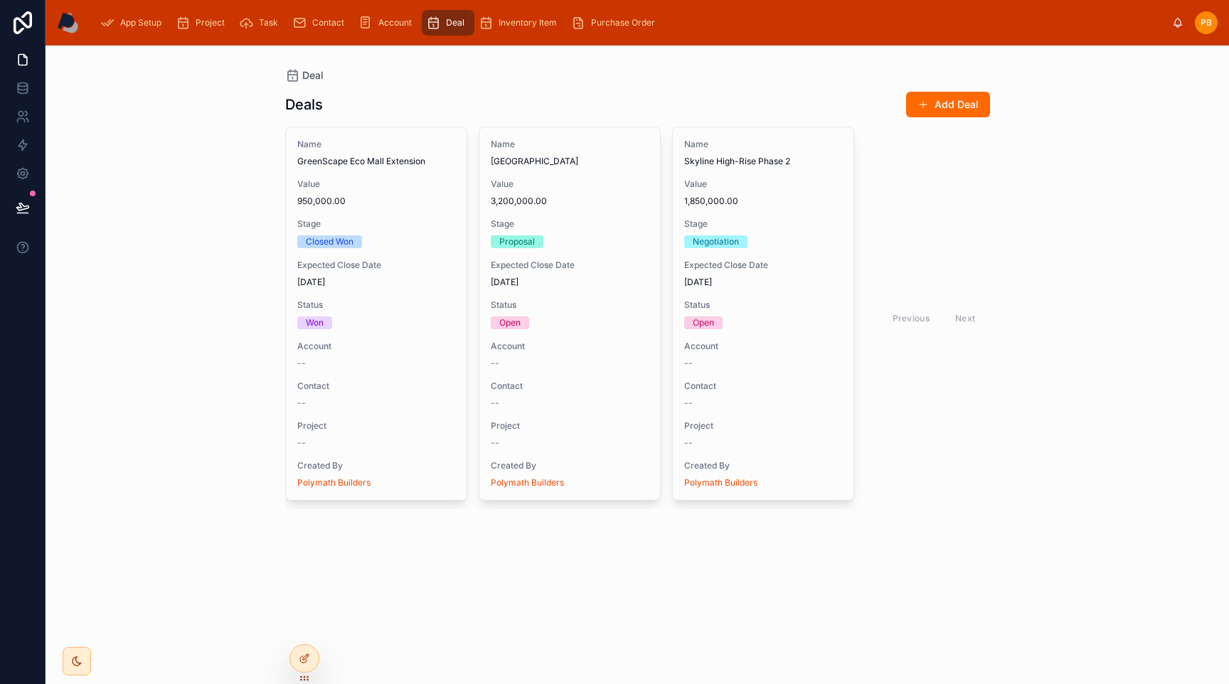
click at [509, 27] on span "Inventory Item" at bounding box center [527, 22] width 58 height 11
